Goal: Task Accomplishment & Management: Use online tool/utility

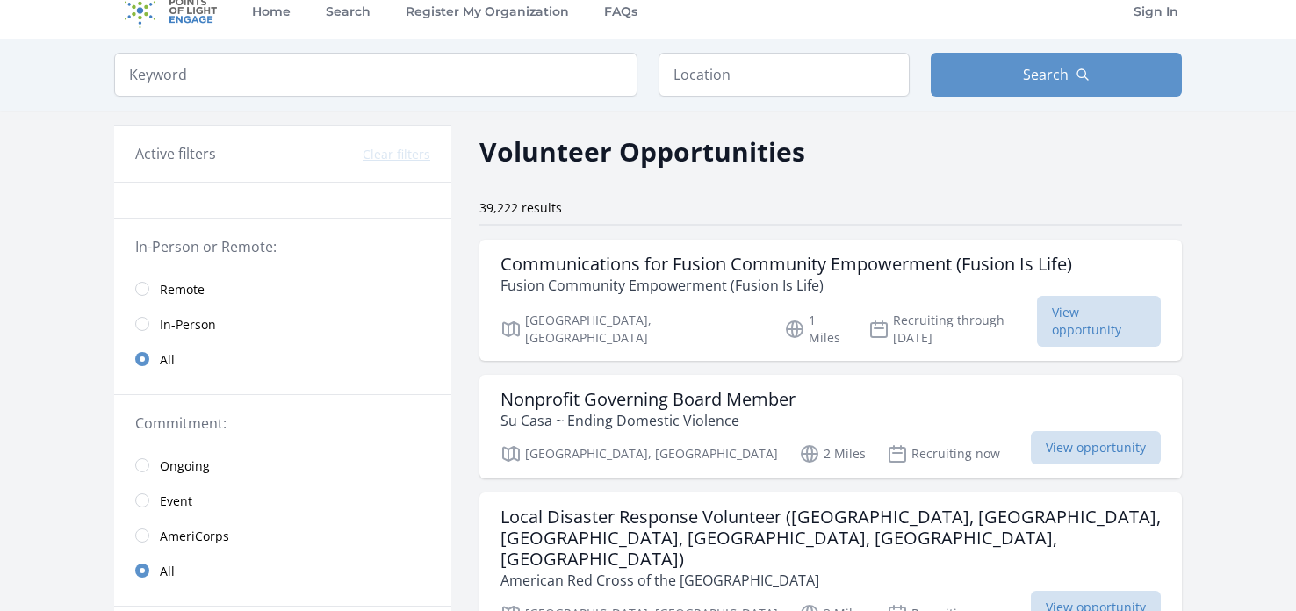
scroll to position [26, 0]
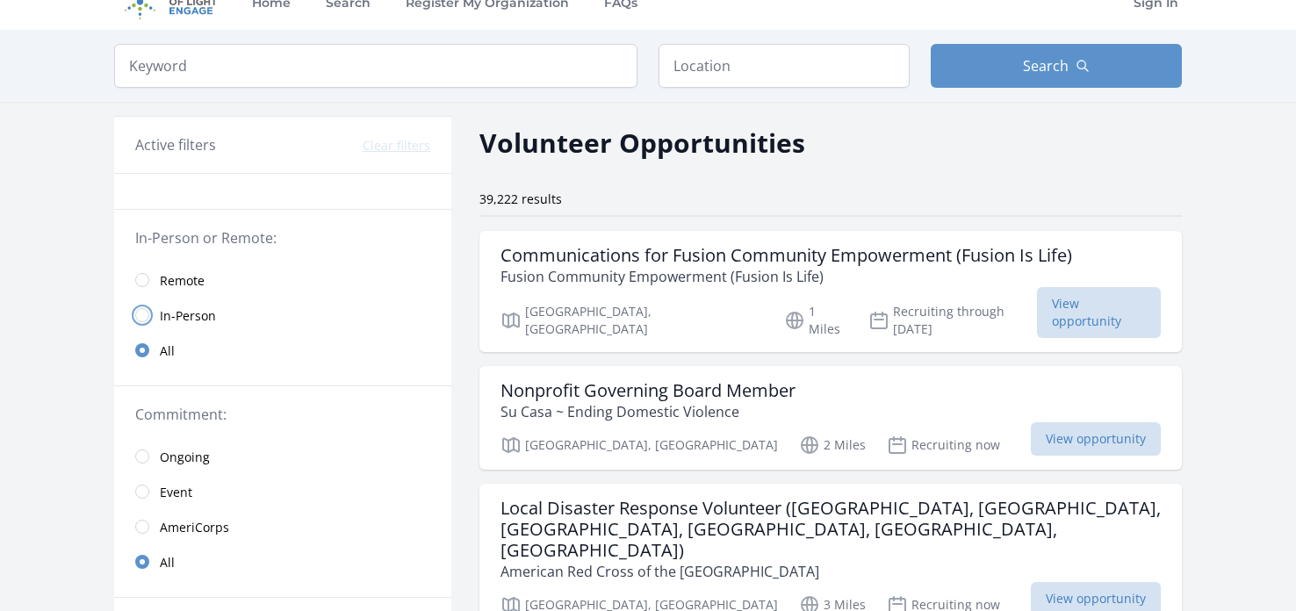
click at [141, 316] on input "radio" at bounding box center [142, 315] width 14 height 14
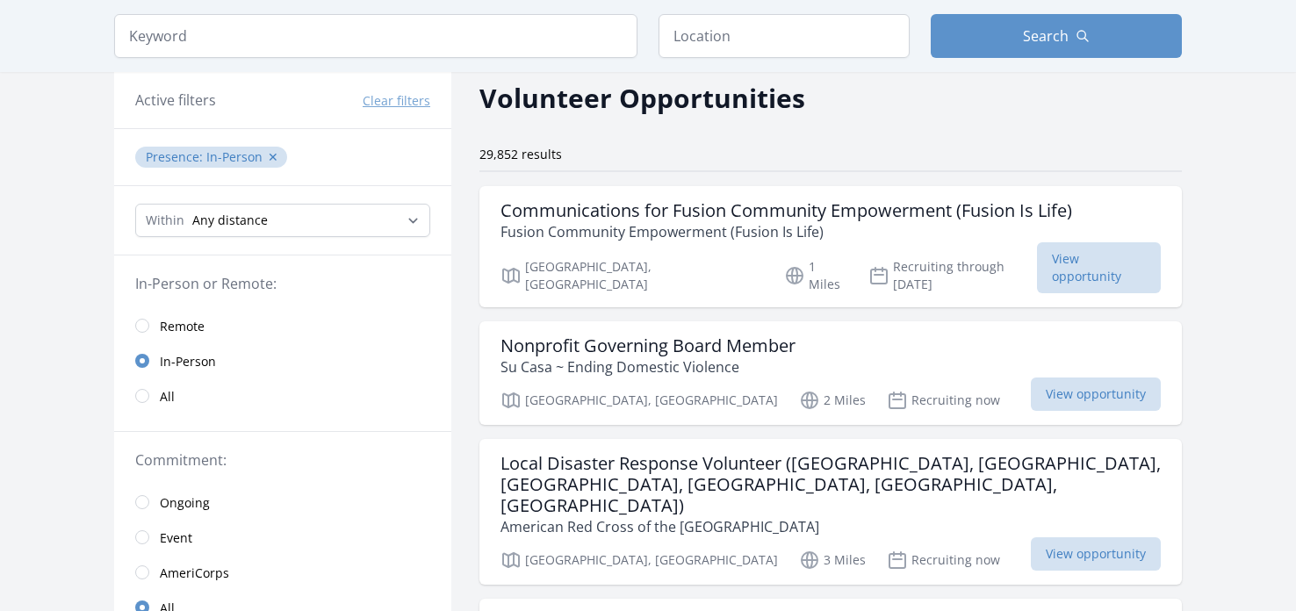
scroll to position [87, 0]
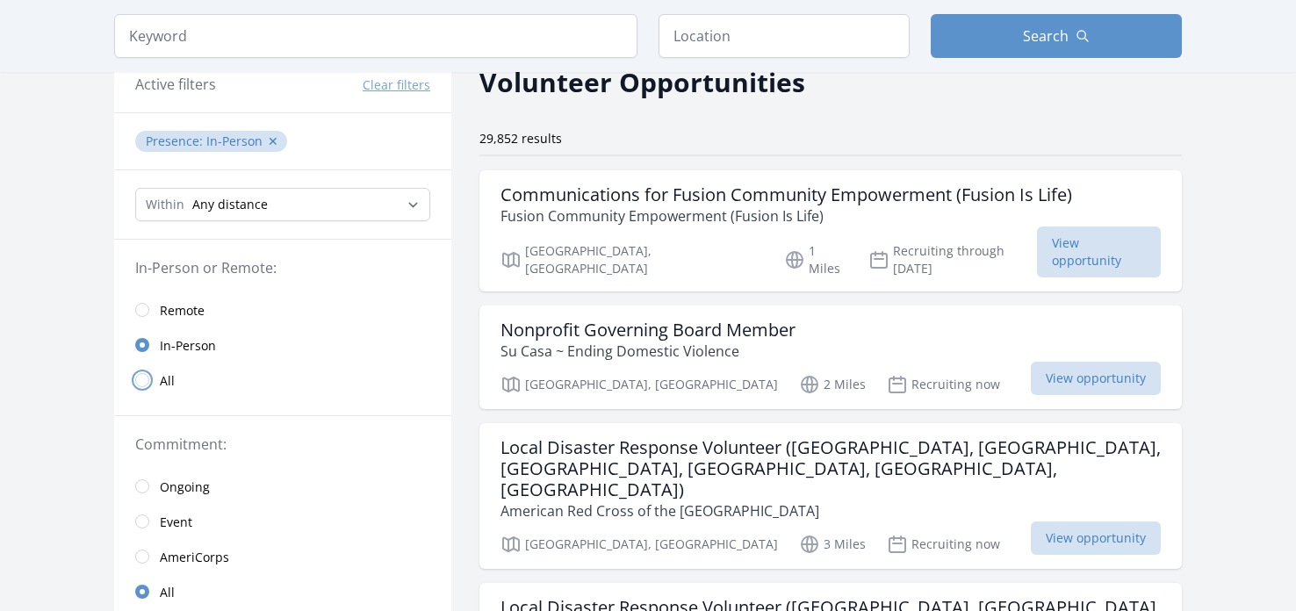
click at [141, 379] on input "radio" at bounding box center [142, 380] width 14 height 14
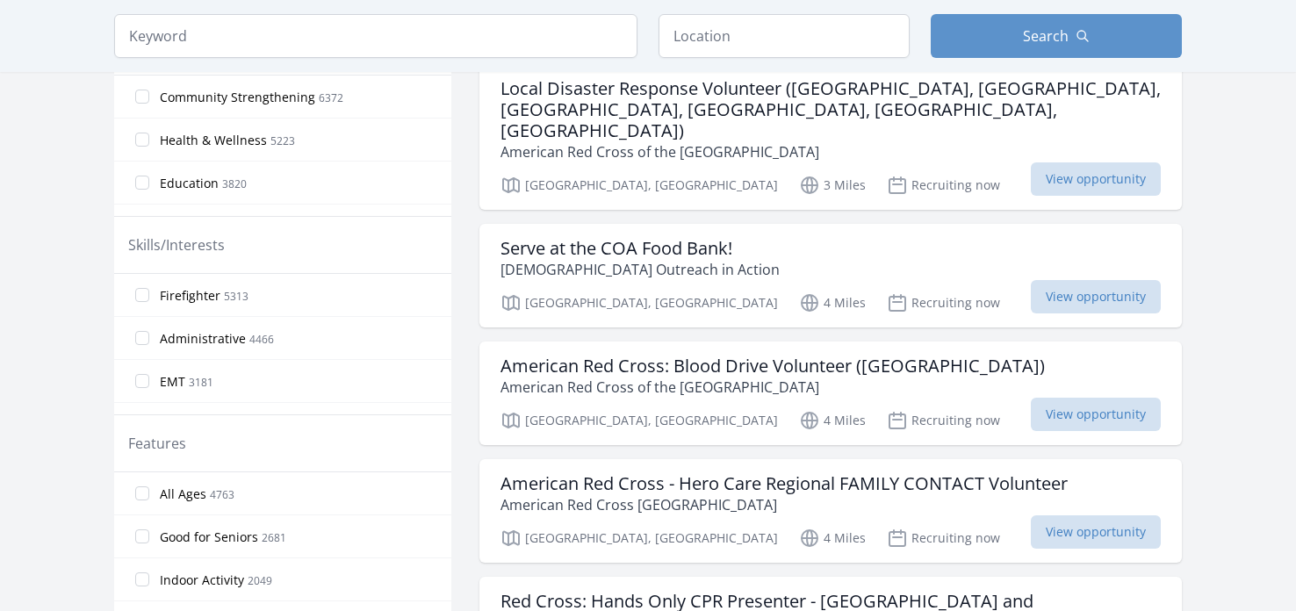
scroll to position [616, 0]
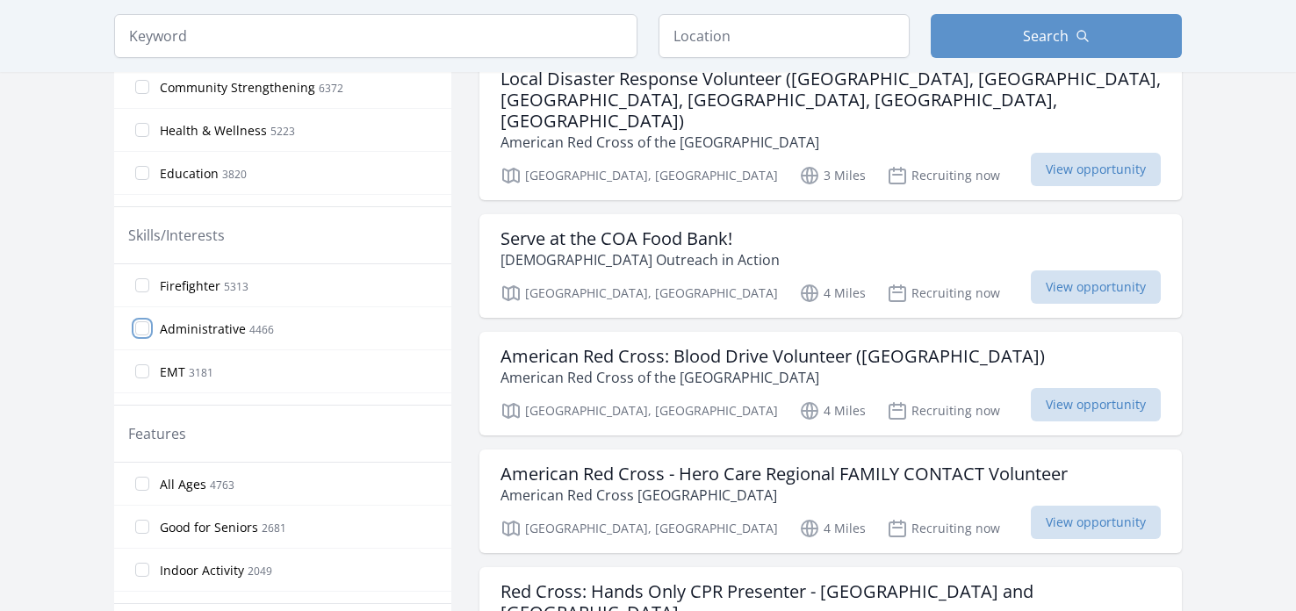
click at [147, 324] on input "Administrative 4466" at bounding box center [142, 328] width 14 height 14
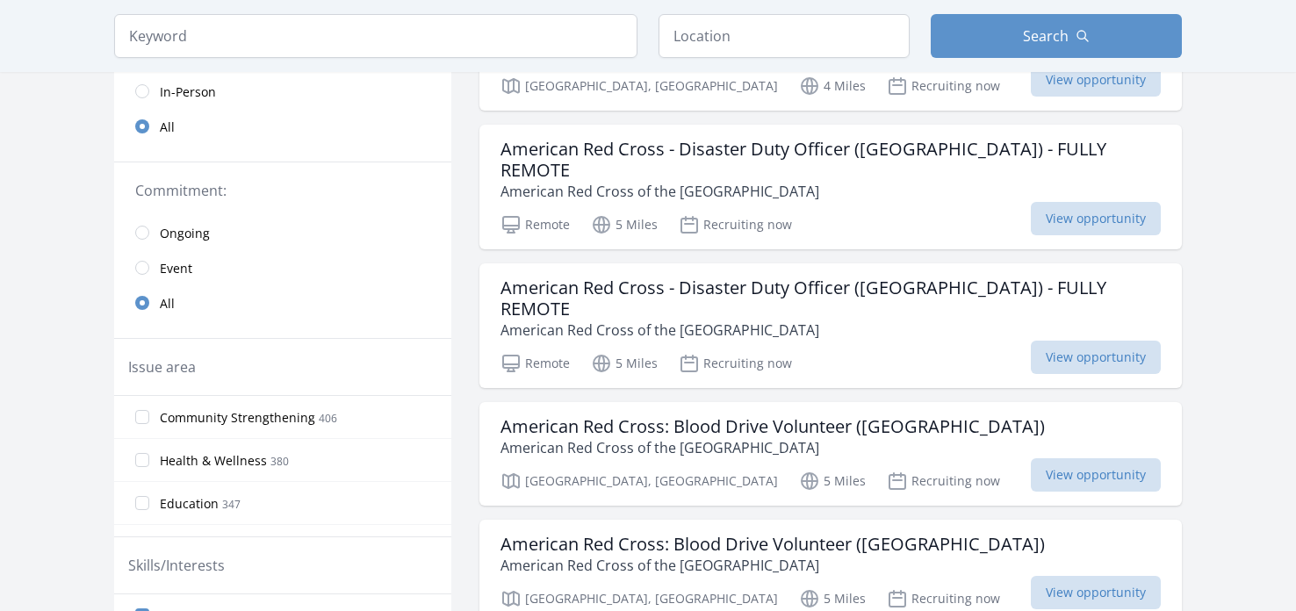
scroll to position [260, 0]
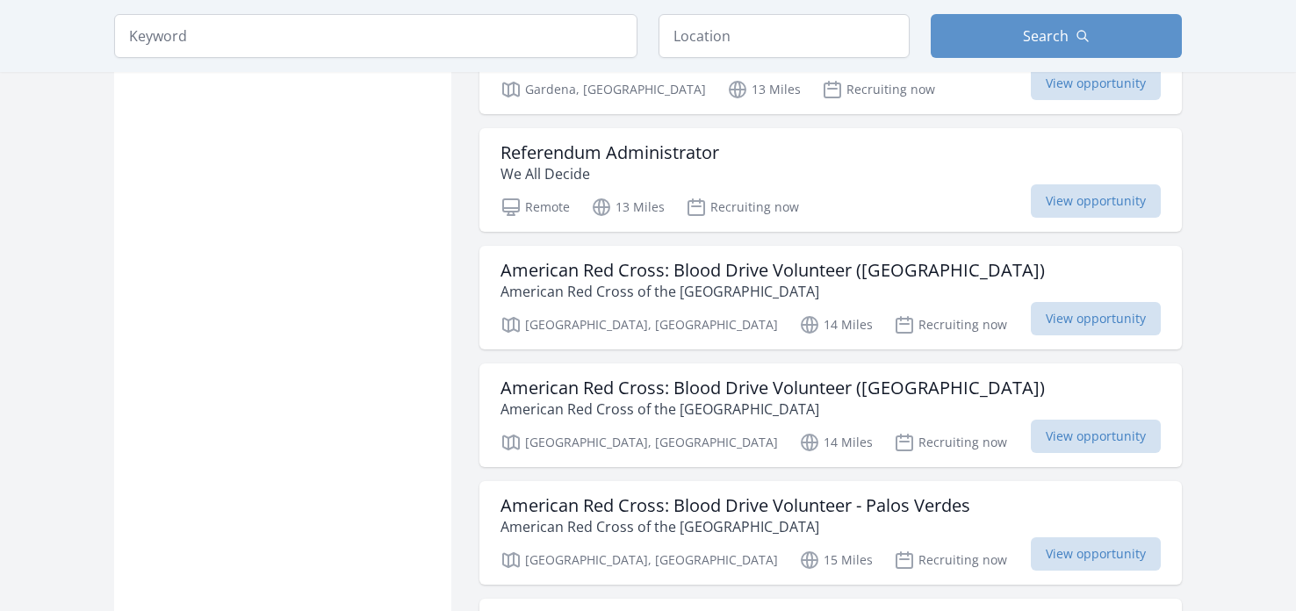
scroll to position [4554, 0]
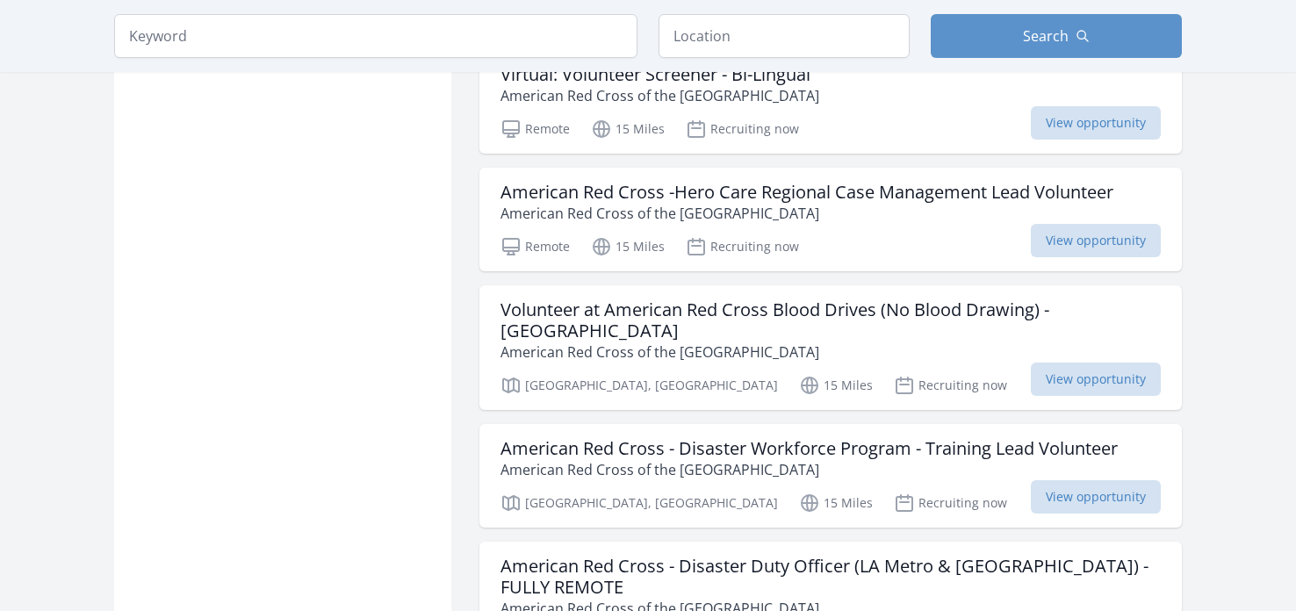
scroll to position [4968, 0]
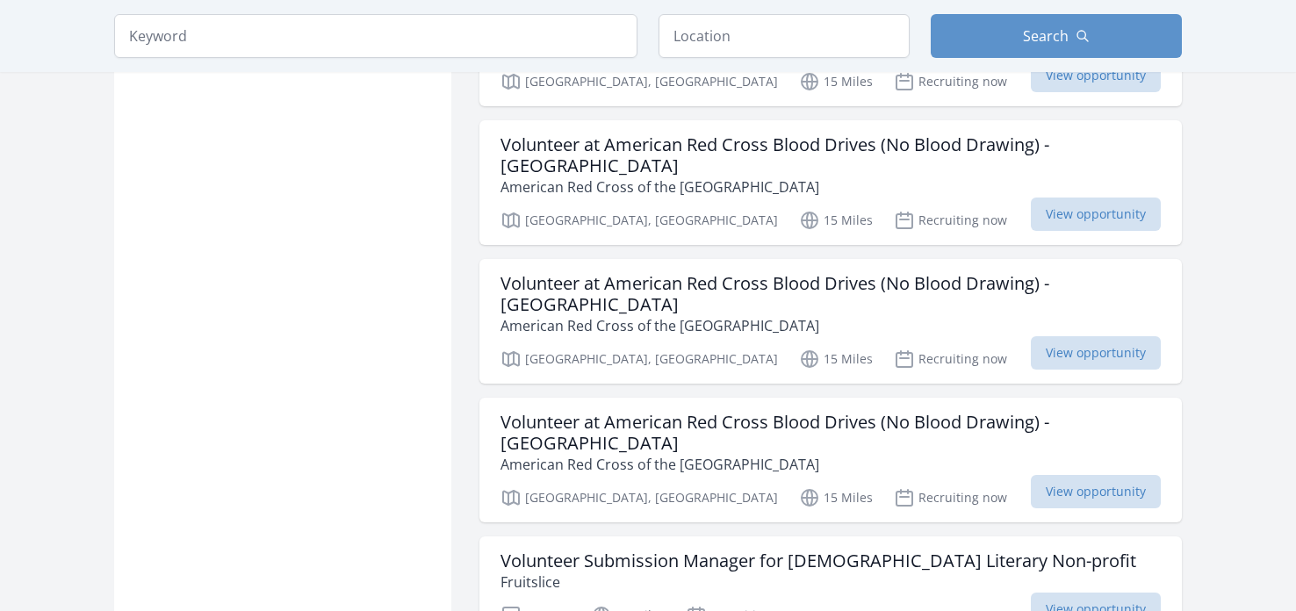
scroll to position [7351, 0]
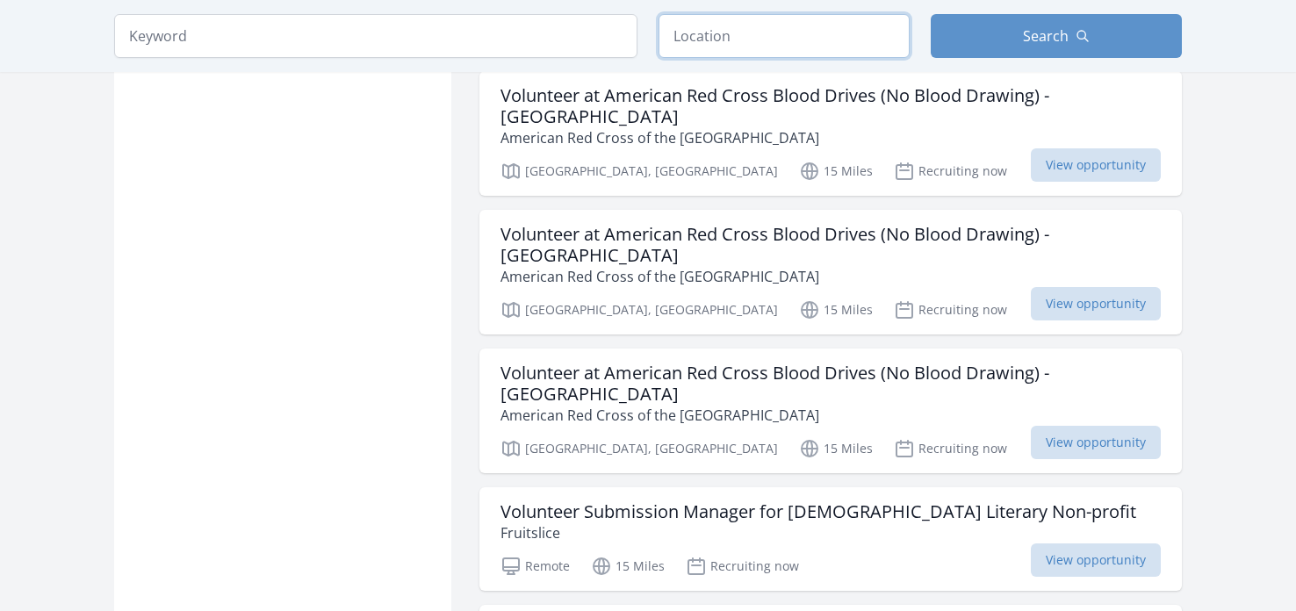
click at [744, 41] on input "text" at bounding box center [784, 36] width 251 height 44
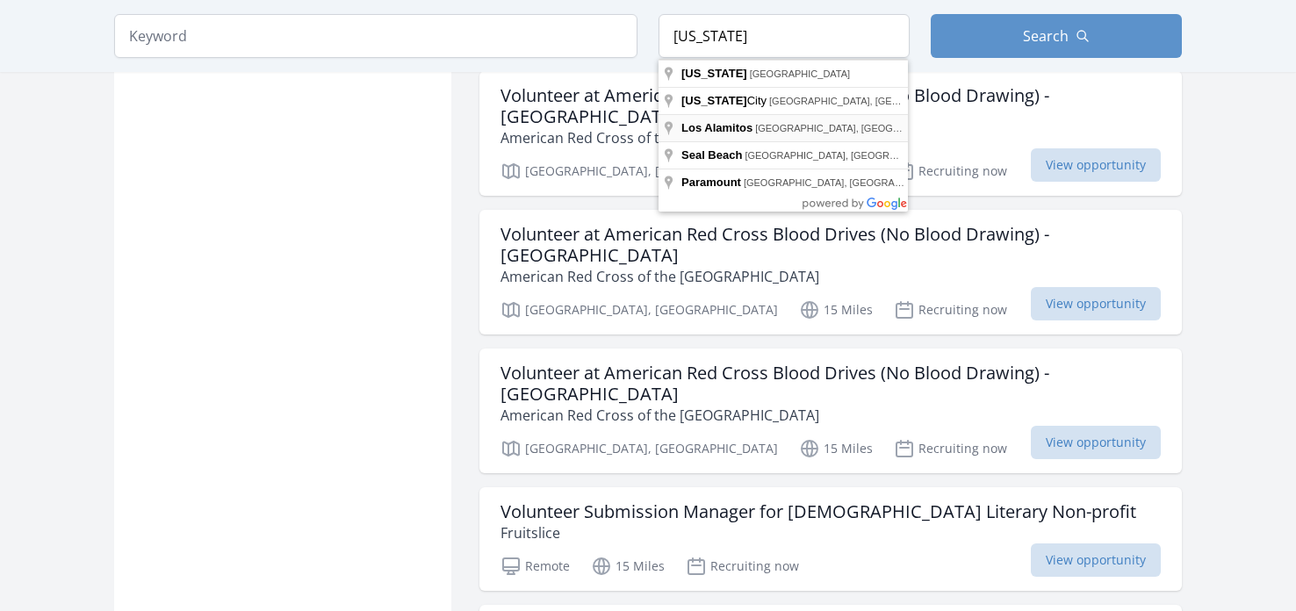
type input "Los Alamitos, CA, USA"
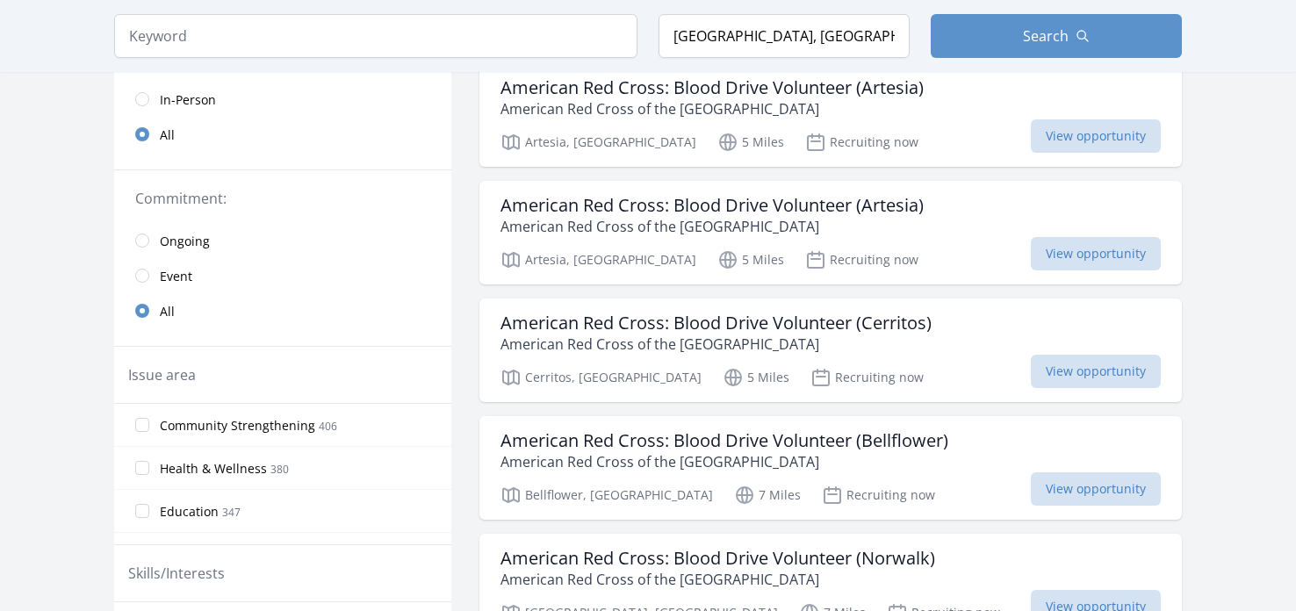
scroll to position [317, 0]
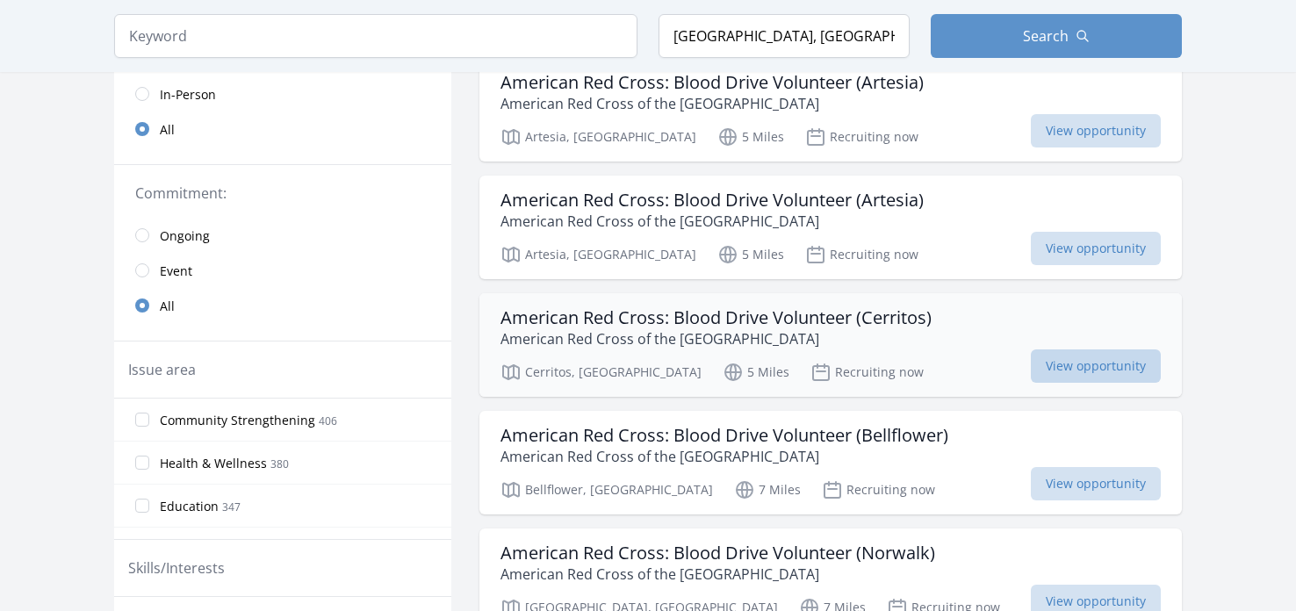
click at [1071, 367] on span "View opportunity" at bounding box center [1096, 366] width 130 height 33
